Goal: Task Accomplishment & Management: Manage account settings

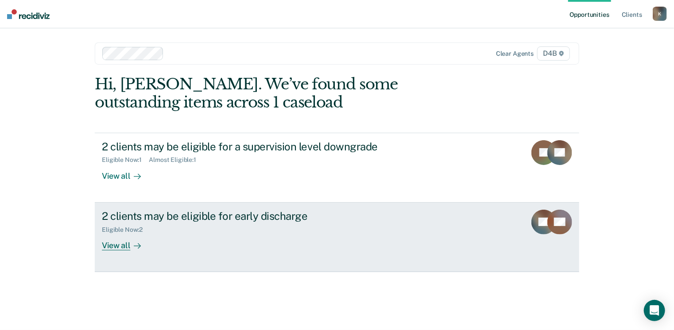
click at [117, 247] on div "View all" at bounding box center [127, 241] width 50 height 17
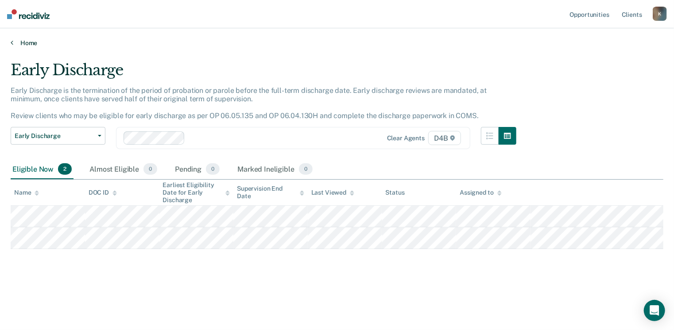
click at [15, 41] on link "Home" at bounding box center [337, 43] width 652 height 8
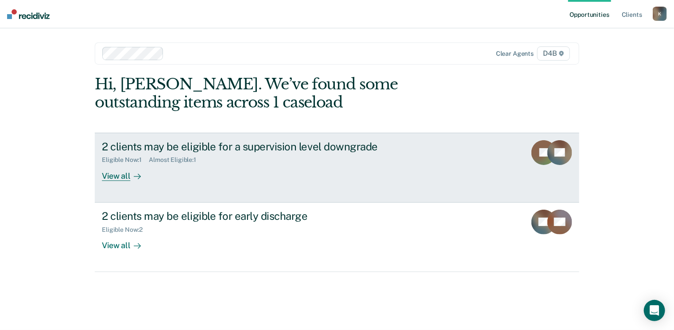
click at [117, 170] on div "View all" at bounding box center [127, 172] width 50 height 17
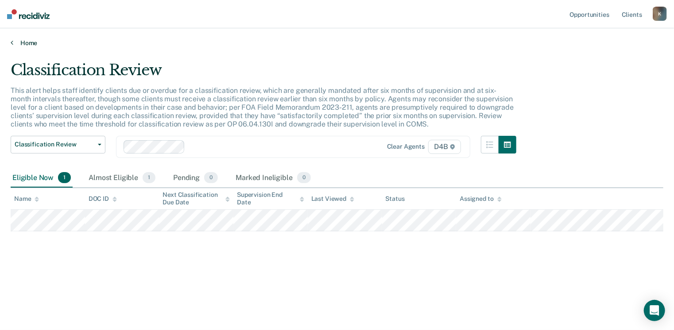
click at [13, 39] on link "Home" at bounding box center [337, 43] width 652 height 8
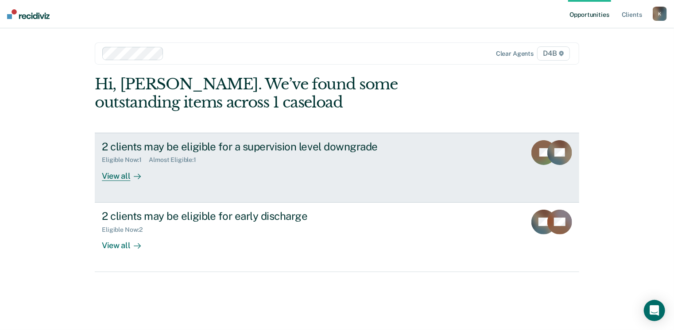
click at [119, 175] on div "View all" at bounding box center [127, 172] width 50 height 17
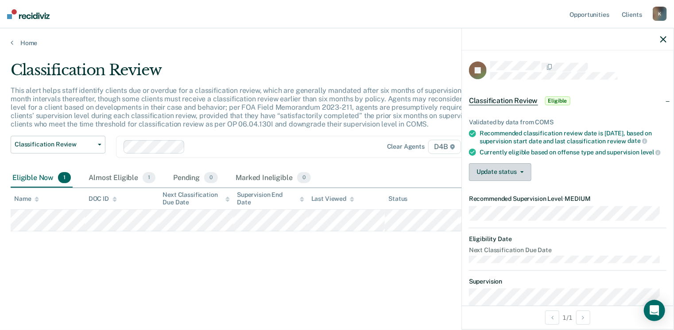
click at [524, 180] on button "Update status" at bounding box center [500, 172] width 62 height 18
click at [543, 181] on div "Update status [PERSON_NAME] Mark Ineligible" at bounding box center [567, 172] width 197 height 18
click at [551, 100] on span "Eligible" at bounding box center [557, 100] width 25 height 9
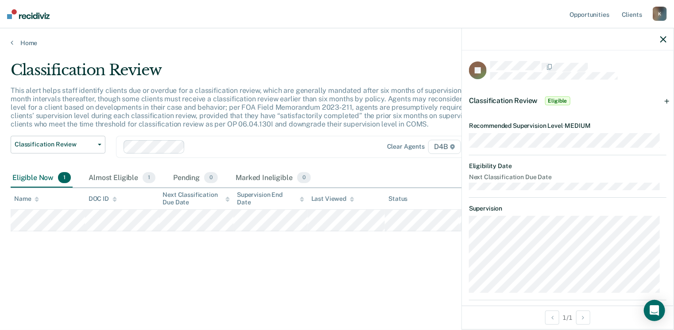
click at [520, 103] on span "Classification Review" at bounding box center [503, 100] width 69 height 8
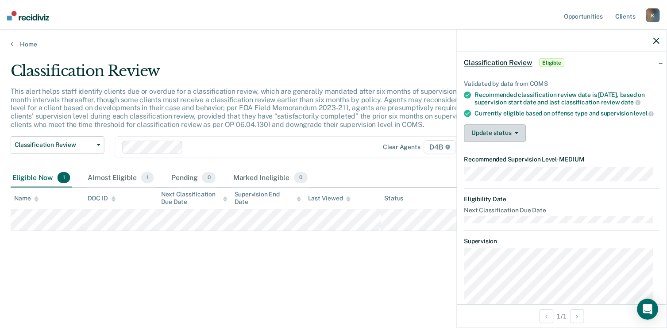
scroll to position [32, 0]
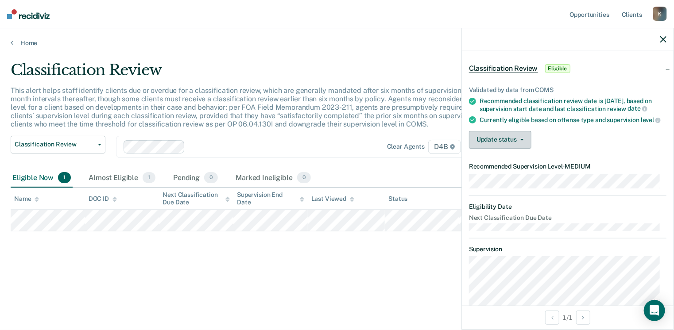
click at [517, 149] on button "Update status" at bounding box center [500, 140] width 62 height 18
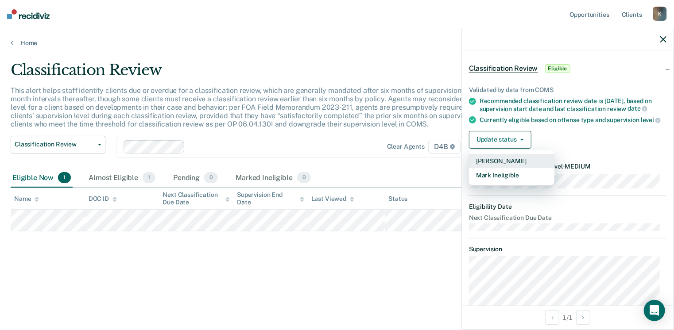
click at [508, 168] on button "[PERSON_NAME]" at bounding box center [511, 161] width 85 height 14
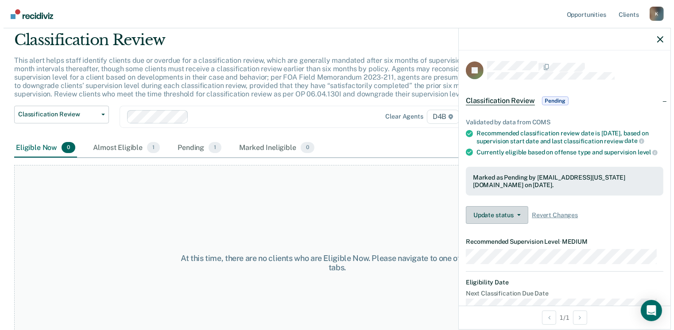
scroll to position [0, 0]
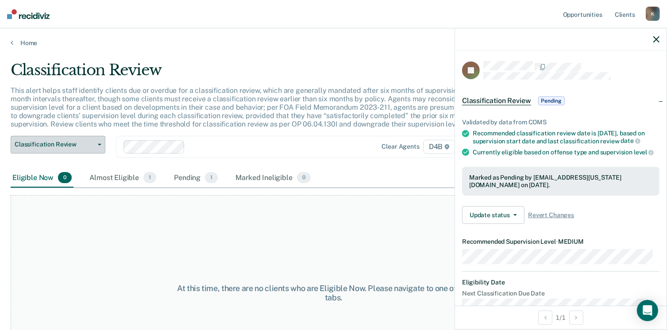
click at [101, 145] on icon "button" at bounding box center [100, 145] width 4 height 2
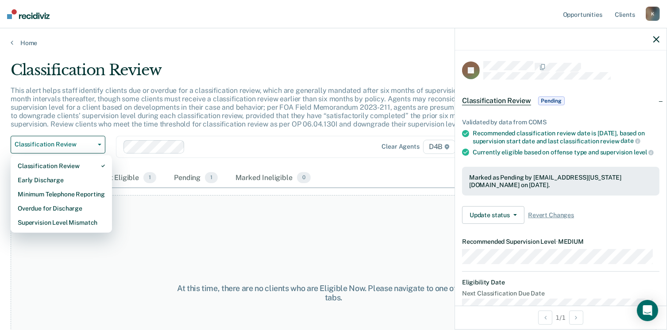
click at [223, 136] on div "Clear agents D4B" at bounding box center [290, 147] width 349 height 22
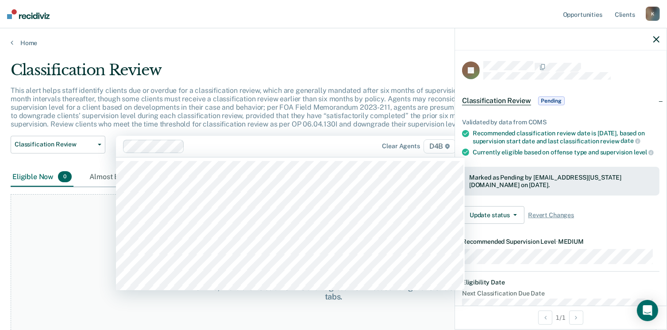
click at [266, 77] on div "Classification Review" at bounding box center [261, 73] width 500 height 25
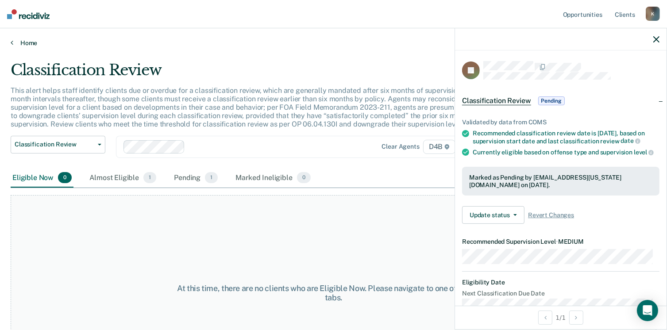
click at [15, 42] on link "Home" at bounding box center [334, 43] width 646 height 8
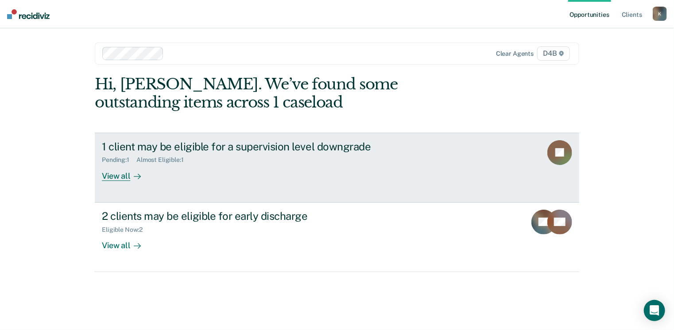
click at [163, 159] on div "Almost Eligible : 1" at bounding box center [163, 160] width 54 height 8
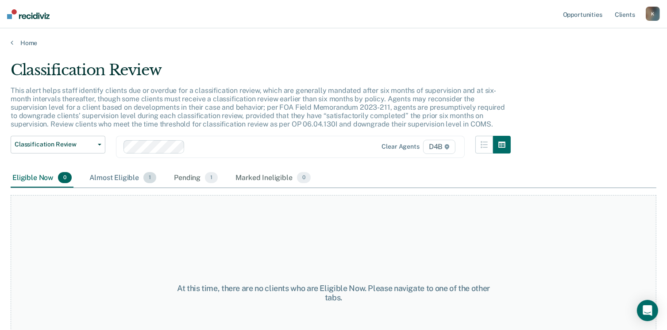
click at [133, 178] on div "Almost Eligible 1" at bounding box center [123, 178] width 70 height 19
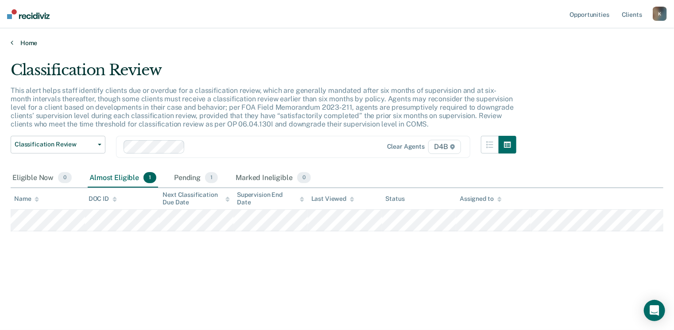
click at [31, 40] on link "Home" at bounding box center [337, 43] width 652 height 8
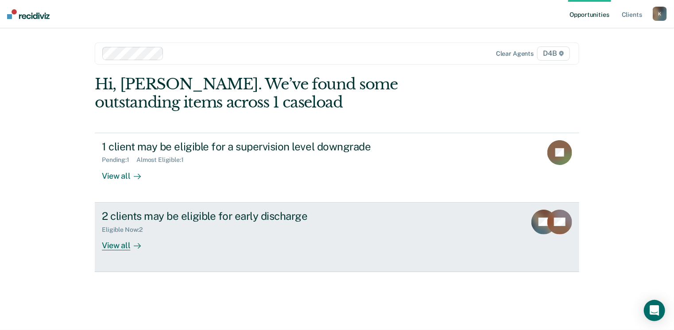
click at [268, 216] on div "2 clients may be eligible for early discharge" at bounding box center [257, 216] width 311 height 13
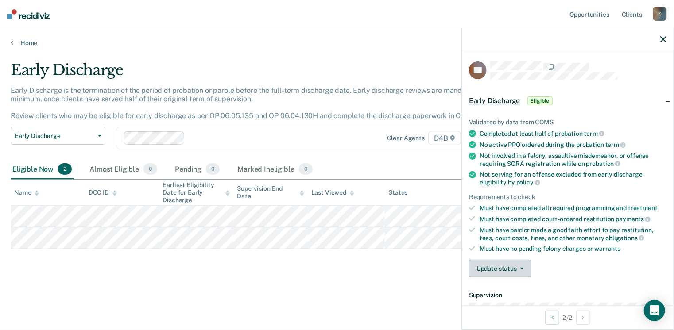
click at [520, 266] on button "Update status" at bounding box center [500, 269] width 62 height 18
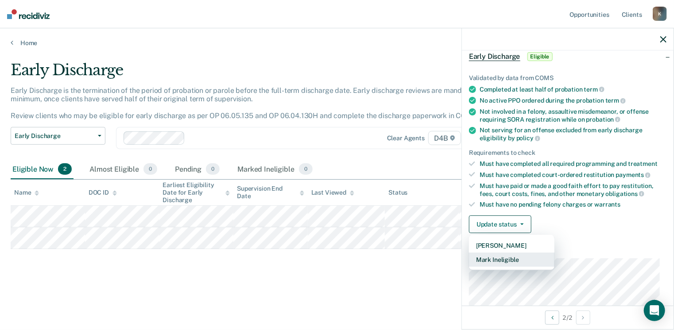
click at [524, 257] on button "Mark Ineligible" at bounding box center [511, 260] width 85 height 14
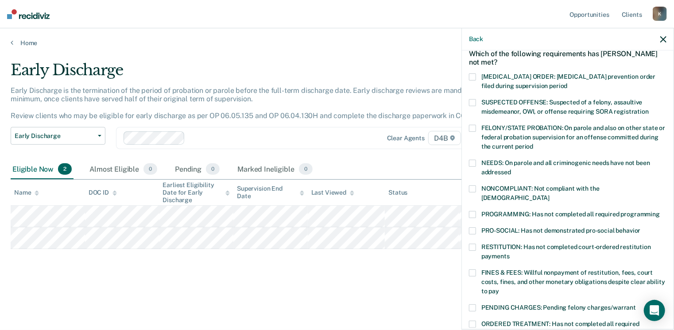
click at [476, 270] on label "FINES & FEES: Willful nonpayment of restitution, fees, court costs, fines, and …" at bounding box center [567, 284] width 197 height 28
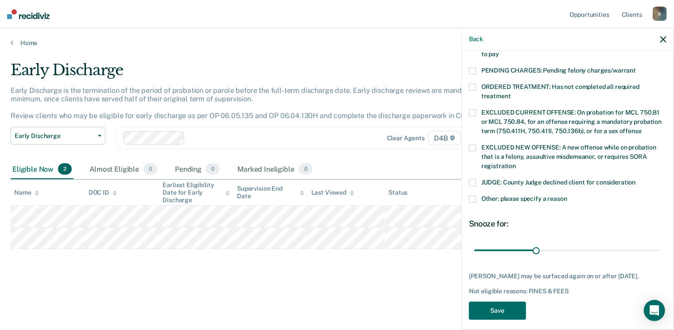
scroll to position [286, 0]
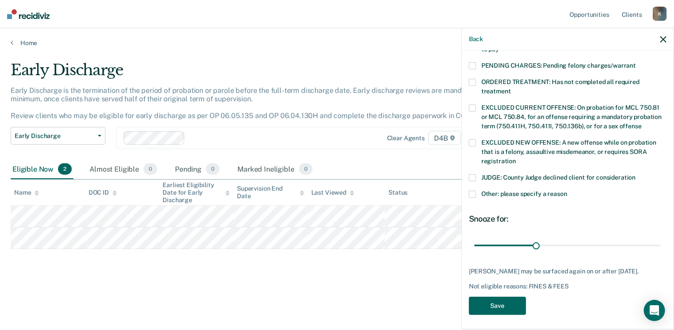
click at [493, 302] on button "Save" at bounding box center [497, 306] width 57 height 18
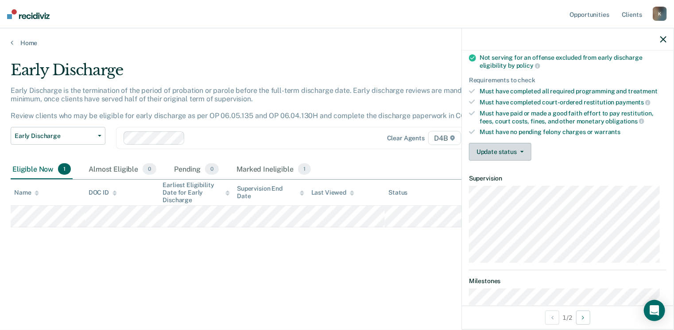
scroll to position [40, 0]
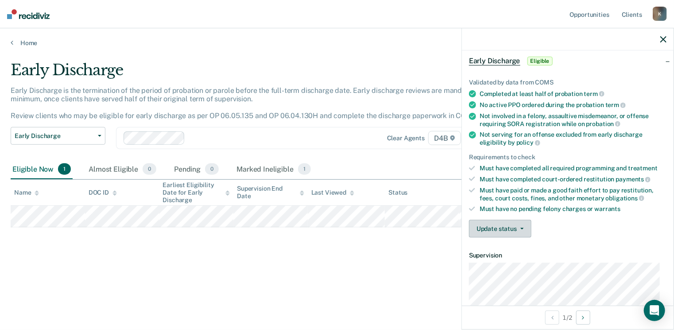
click at [522, 228] on icon "button" at bounding box center [522, 229] width 4 height 2
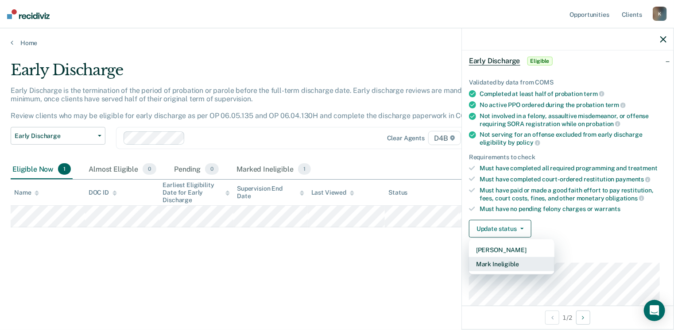
click at [501, 262] on button "Mark Ineligible" at bounding box center [511, 264] width 85 height 14
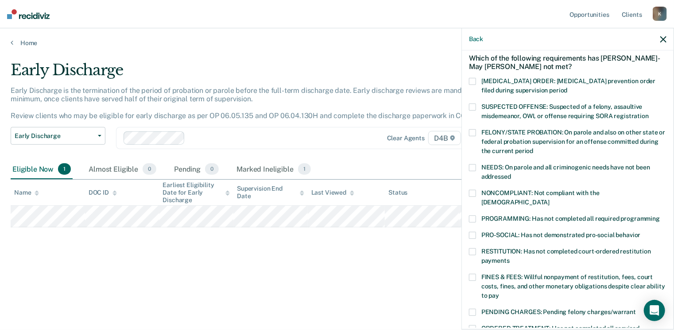
click at [474, 248] on label "RESTITUTION: Has not completed court-ordered restitution payments" at bounding box center [567, 257] width 197 height 19
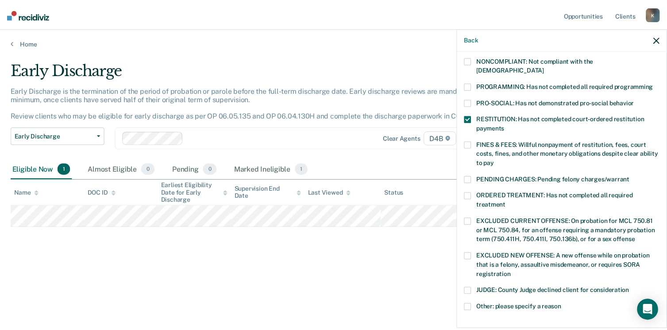
scroll to position [286, 0]
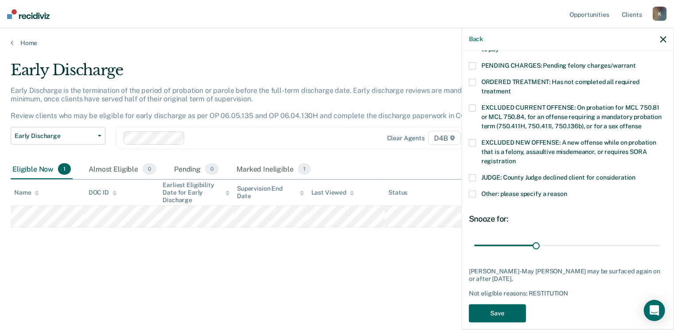
click at [499, 304] on button "Save" at bounding box center [497, 313] width 57 height 18
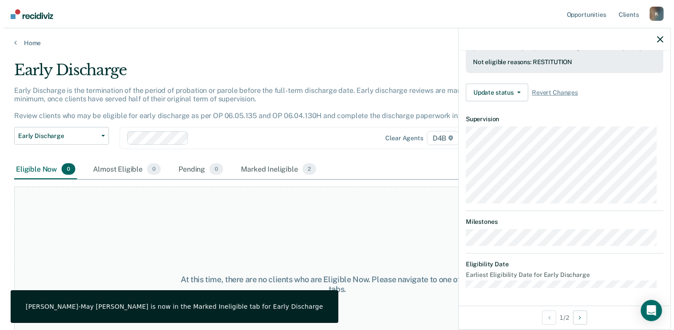
scroll to position [238, 0]
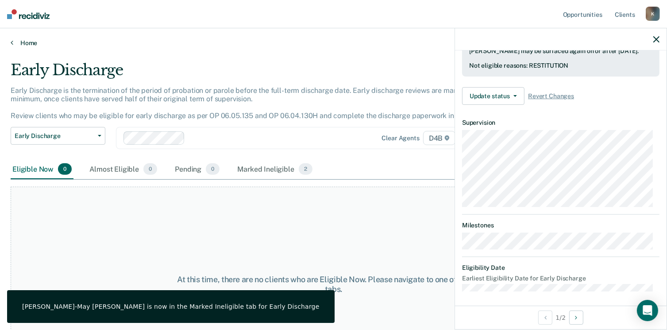
click at [25, 43] on link "Home" at bounding box center [334, 43] width 646 height 8
